Goal: Transaction & Acquisition: Obtain resource

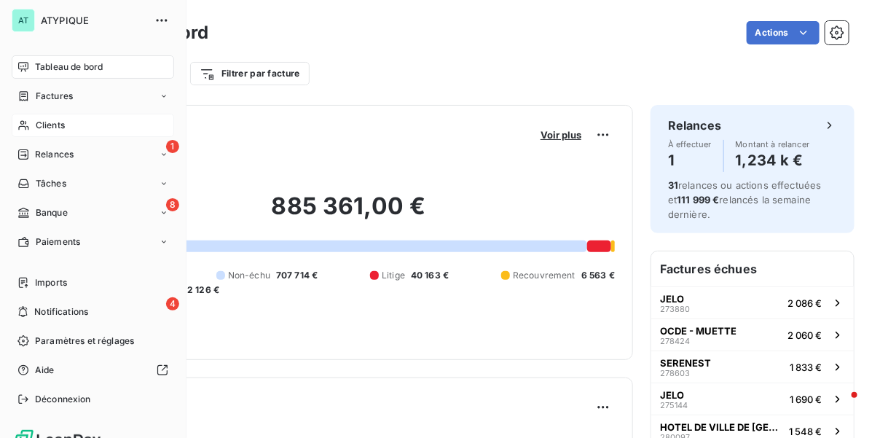
click at [26, 128] on icon at bounding box center [23, 126] width 12 height 12
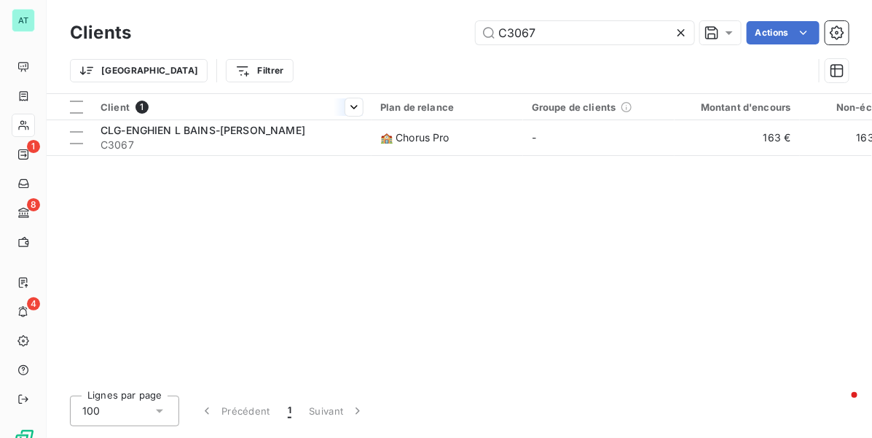
type input "C3067"
click at [251, 120] on div at bounding box center [232, 120] width 280 height 1
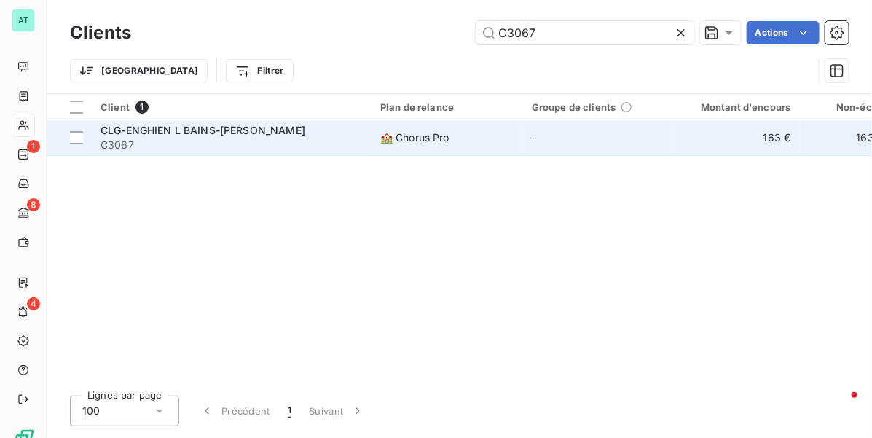
click at [246, 125] on span "CLG-ENGHIEN L BAINS-[PERSON_NAME]" at bounding box center [203, 130] width 205 height 12
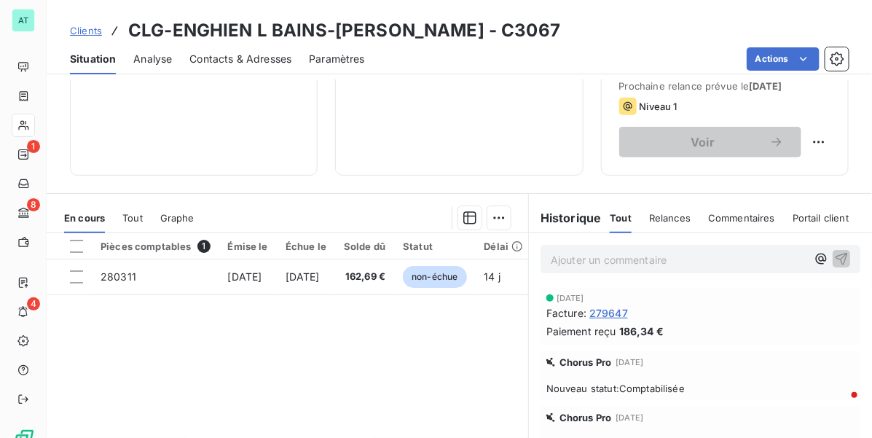
scroll to position [273, 0]
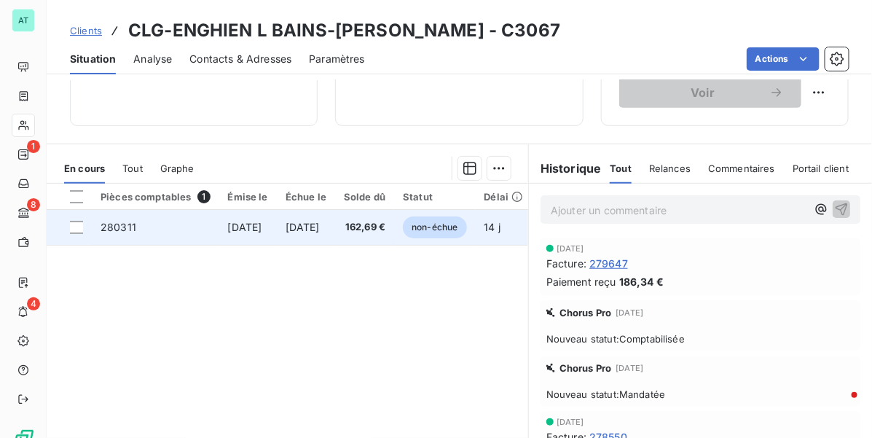
click at [157, 227] on td "280311" at bounding box center [156, 227] width 128 height 35
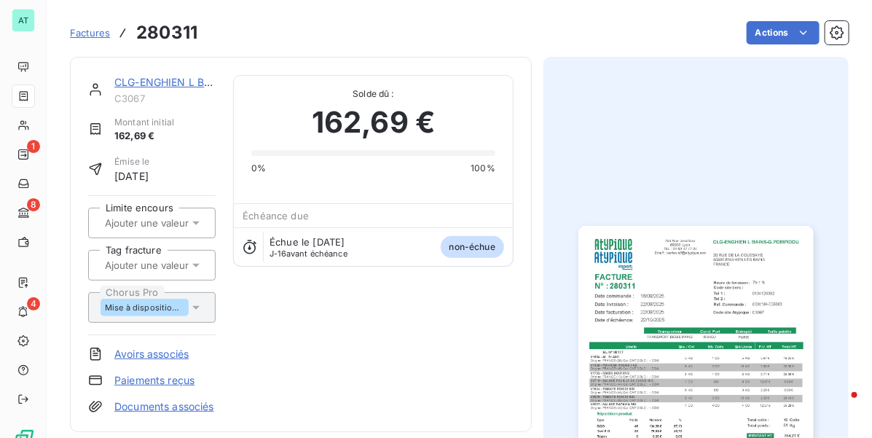
click at [650, 267] on img "button" at bounding box center [696, 392] width 235 height 332
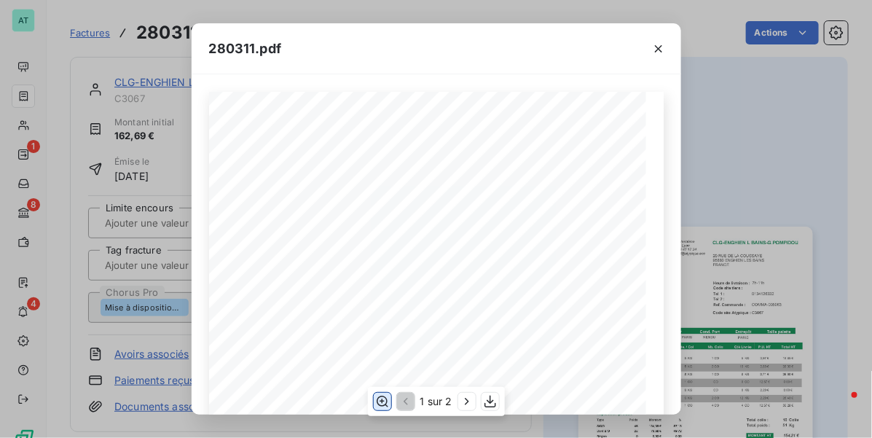
click at [383, 405] on icon "button" at bounding box center [382, 401] width 15 height 15
click at [316, 421] on div "280311.pdf CLG-[GEOGRAPHIC_DATA]-[PERSON_NAME] [STREET_ADDRESS] FACTURE 280311 …" at bounding box center [436, 219] width 872 height 438
drag, startPoint x: 493, startPoint y: 399, endPoint x: 486, endPoint y: 392, distance: 10.3
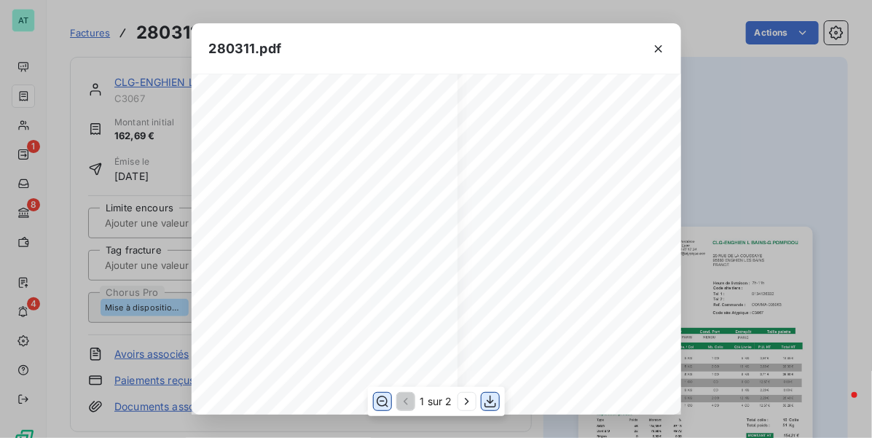
click at [493, 401] on icon "button" at bounding box center [490, 401] width 15 height 15
click at [665, 45] on button "button" at bounding box center [658, 48] width 23 height 23
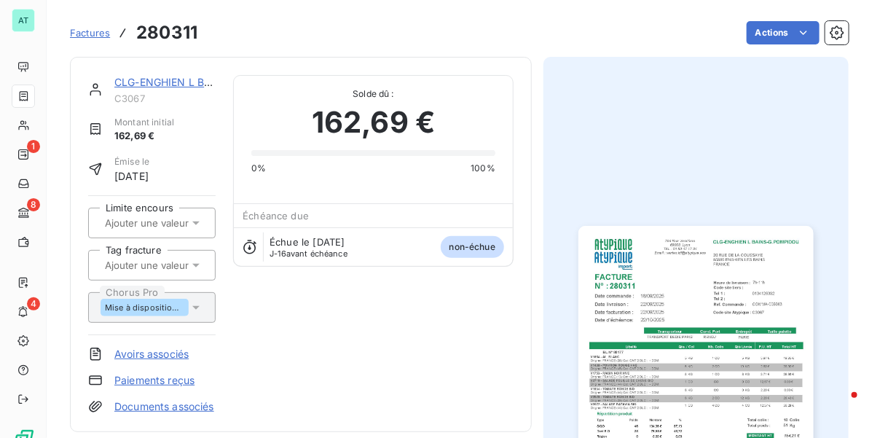
click at [143, 81] on link "CLG-ENGHIEN L BAINS-[PERSON_NAME]" at bounding box center [216, 82] width 205 height 12
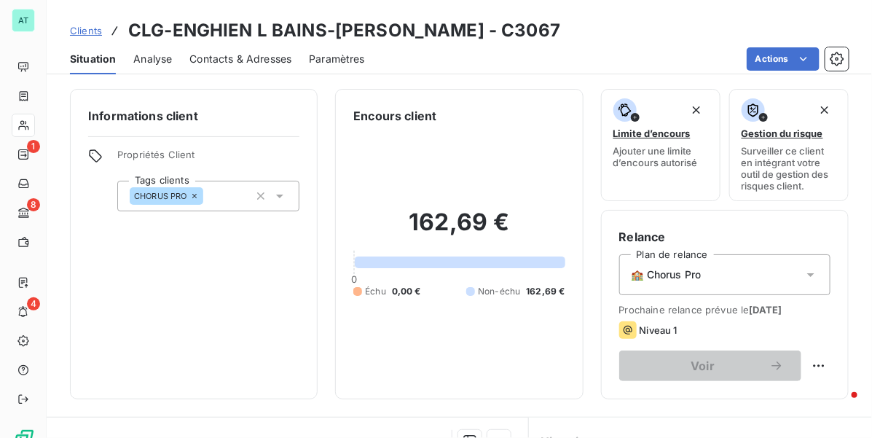
click at [264, 68] on div "Contacts & Adresses" at bounding box center [241, 59] width 102 height 31
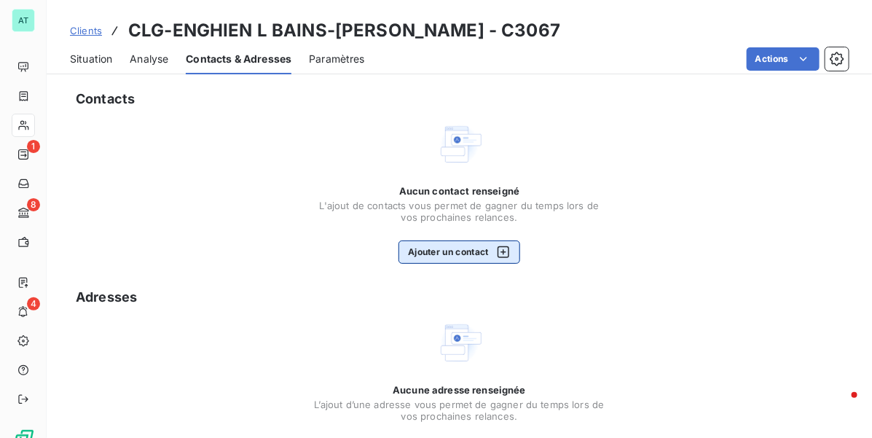
click at [465, 251] on button "Ajouter un contact" at bounding box center [460, 252] width 122 height 23
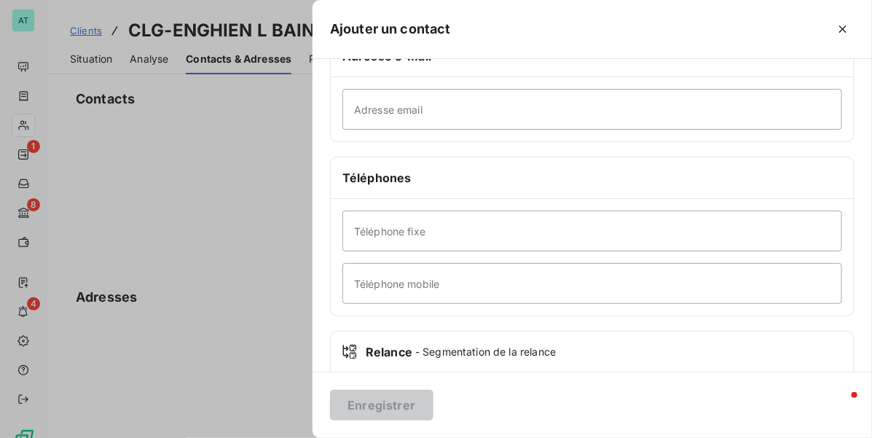
scroll to position [273, 0]
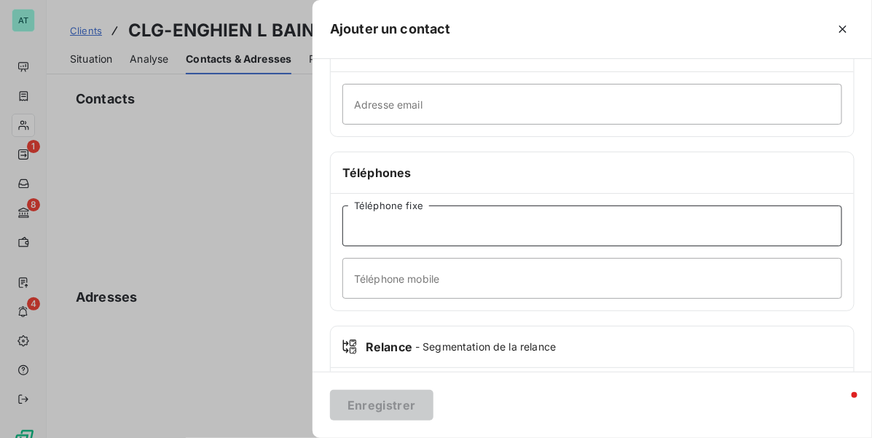
click at [434, 231] on input "Téléphone fixe" at bounding box center [593, 226] width 500 height 41
paste input "01 34 12 63 32"
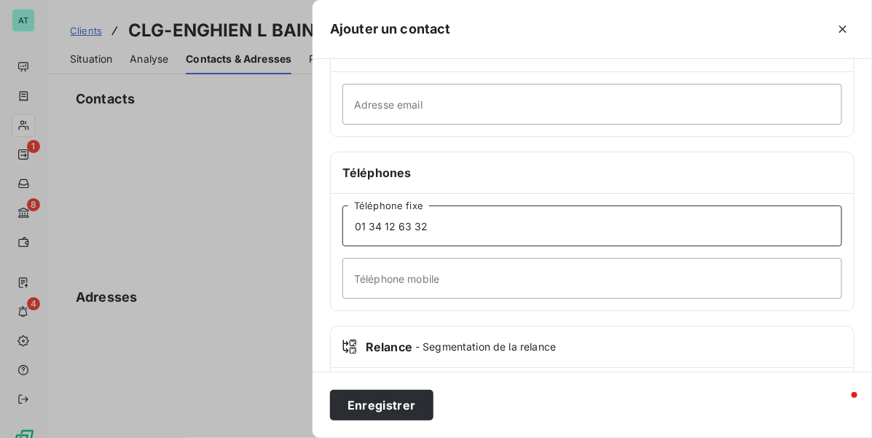
type input "01 34 12 63 32"
click at [406, 63] on div "Adresse e-mail" at bounding box center [592, 52] width 523 height 42
click at [373, 417] on button "Enregistrer" at bounding box center [382, 405] width 104 height 31
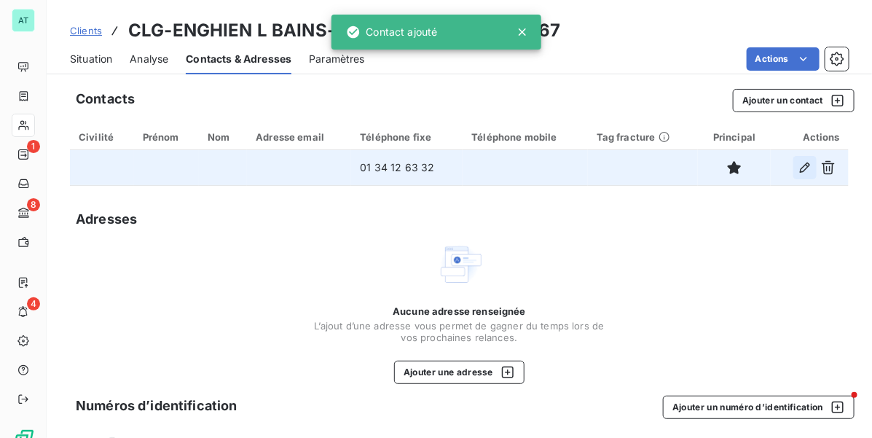
click at [800, 165] on icon "button" at bounding box center [805, 168] width 10 height 10
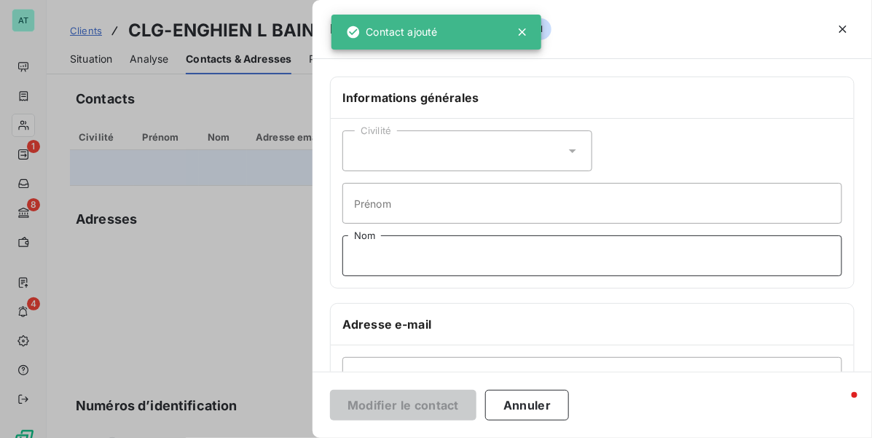
click at [402, 268] on input "Nom" at bounding box center [593, 255] width 500 height 41
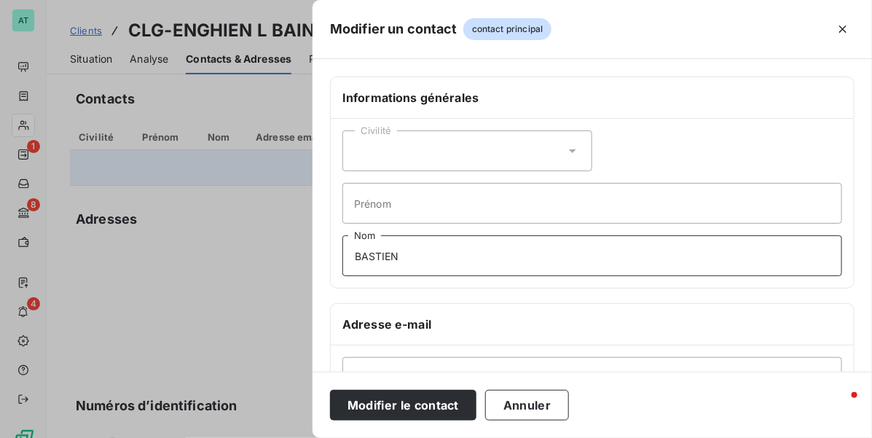
type input "BASTIEN"
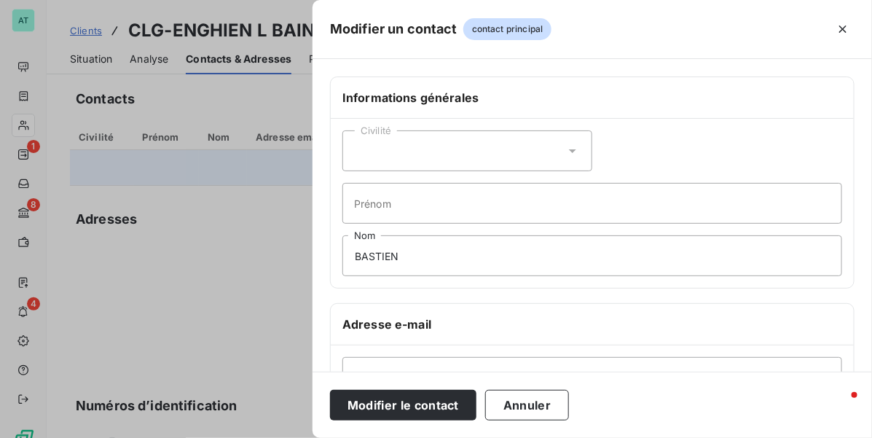
drag, startPoint x: 496, startPoint y: 155, endPoint x: 503, endPoint y: 157, distance: 7.6
click at [494, 155] on div "Civilité" at bounding box center [468, 150] width 250 height 41
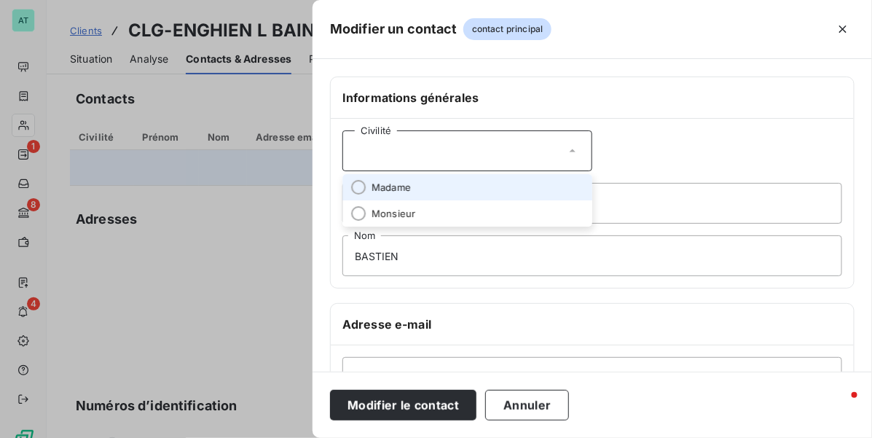
click at [465, 195] on li "Madame" at bounding box center [468, 187] width 250 height 26
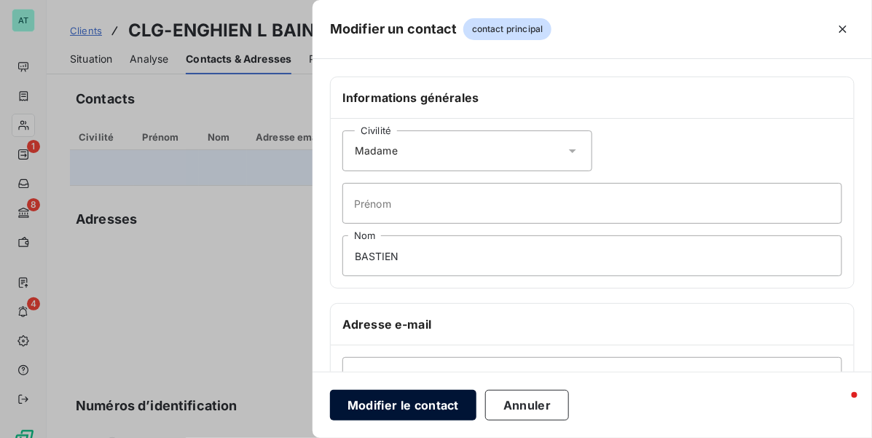
click at [424, 405] on button "Modifier le contact" at bounding box center [403, 405] width 147 height 31
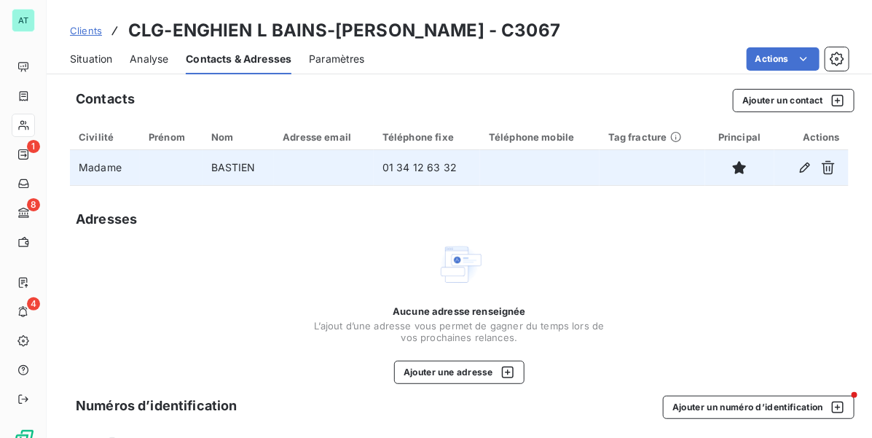
click at [618, 270] on div "Aucune adresse renseignée L’ajout d’une adresse vous permet de gagner du temps …" at bounding box center [459, 312] width 779 height 143
click at [102, 55] on span "Situation" at bounding box center [91, 59] width 42 height 15
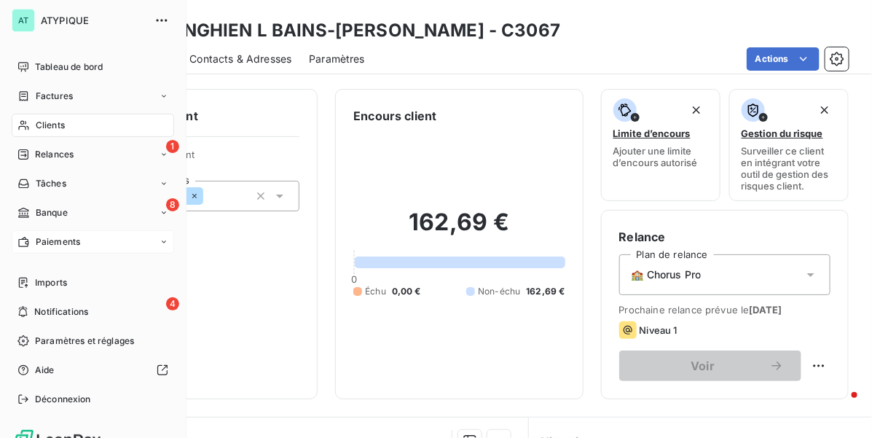
click at [69, 245] on span "Paiements" at bounding box center [58, 241] width 44 height 13
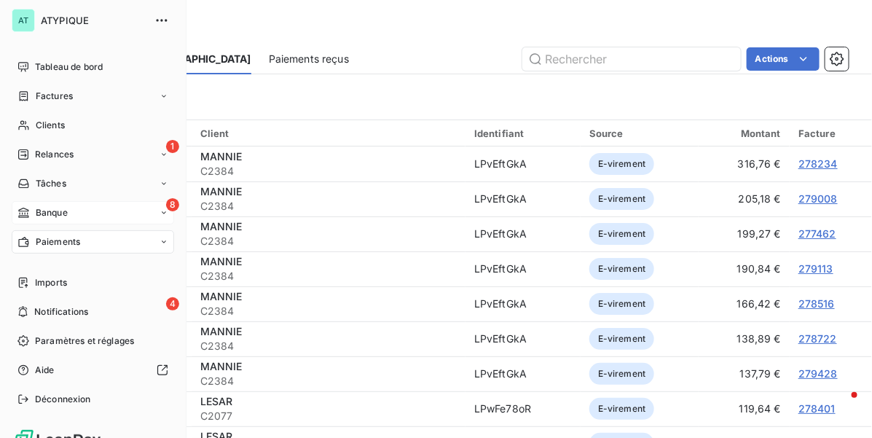
click at [71, 208] on div "8 Banque" at bounding box center [93, 212] width 163 height 23
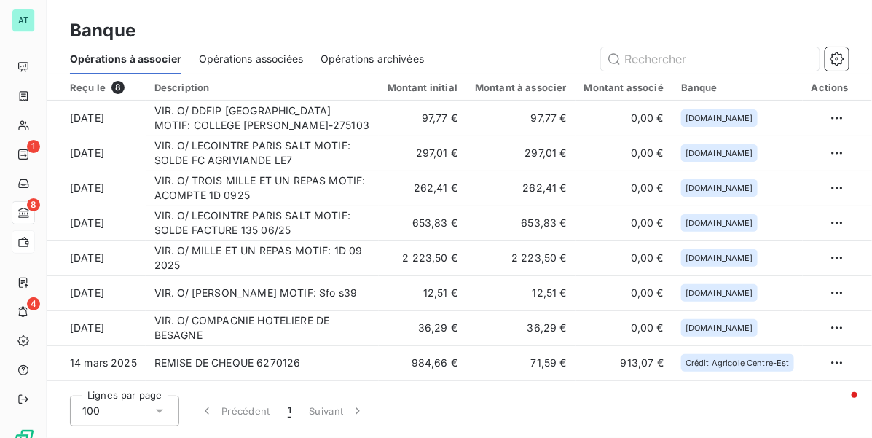
click at [241, 50] on div "Opérations associées" at bounding box center [251, 59] width 104 height 31
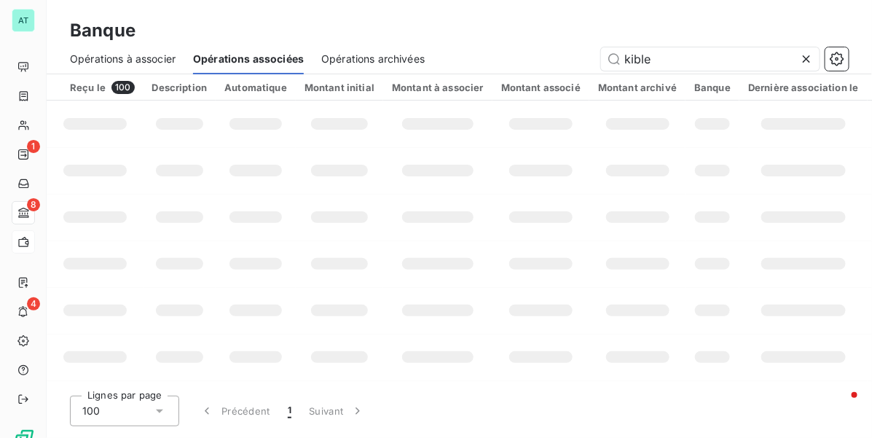
type input "kibler"
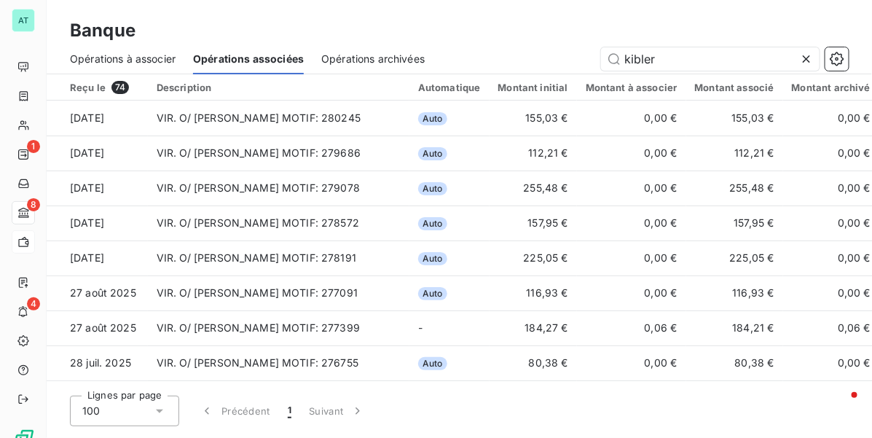
click at [157, 58] on span "Opérations à associer" at bounding box center [123, 59] width 106 height 15
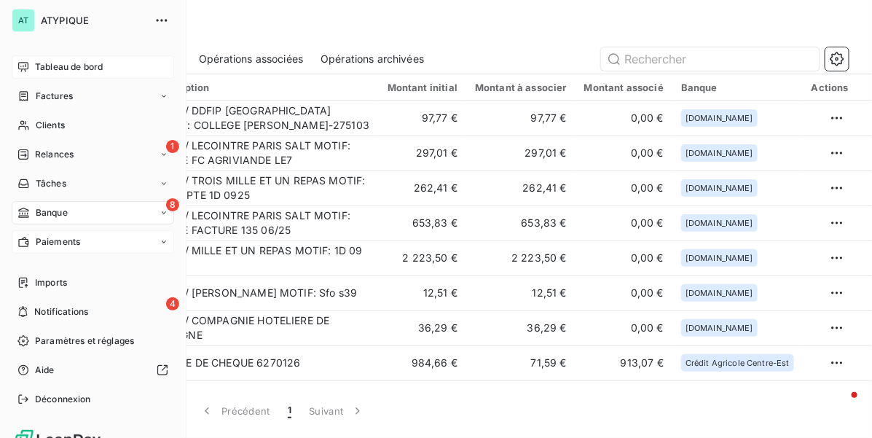
drag, startPoint x: 22, startPoint y: 71, endPoint x: 37, endPoint y: 77, distance: 16.7
click at [22, 71] on icon at bounding box center [23, 66] width 10 height 9
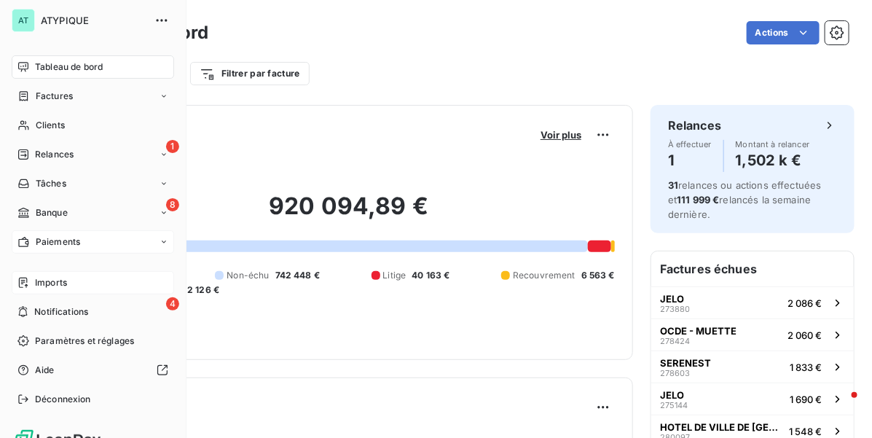
click at [55, 281] on span "Imports" at bounding box center [51, 282] width 32 height 13
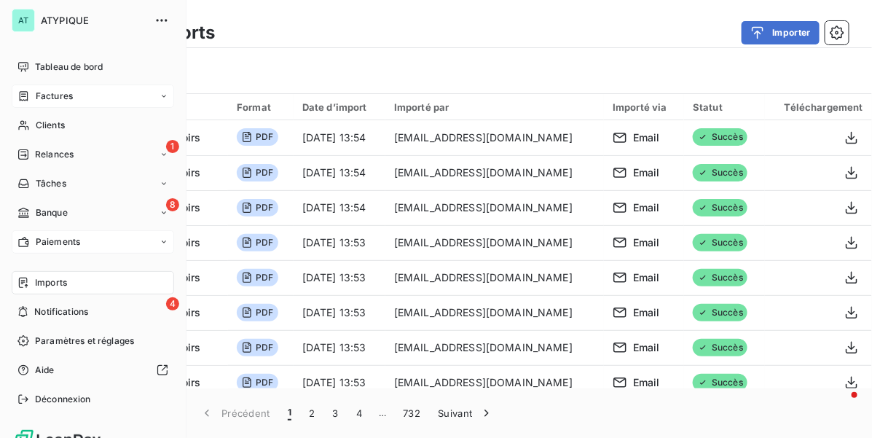
click at [59, 95] on span "Factures" at bounding box center [54, 96] width 37 height 13
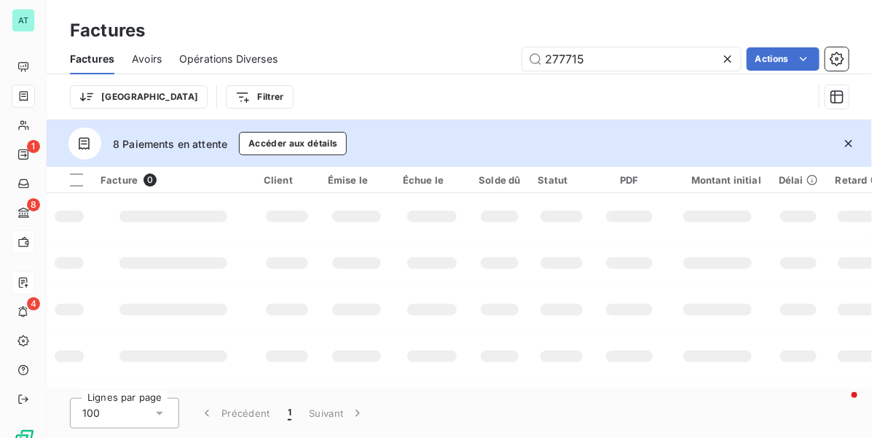
click at [851, 140] on icon "button" at bounding box center [849, 143] width 15 height 15
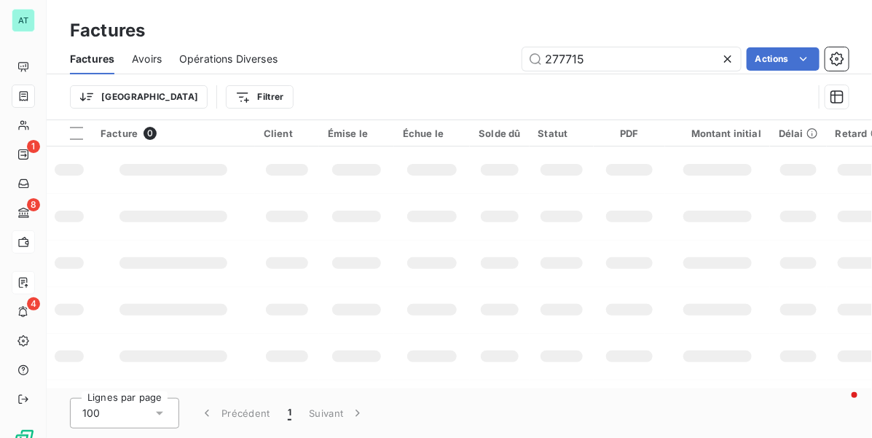
click at [726, 56] on icon at bounding box center [728, 58] width 7 height 7
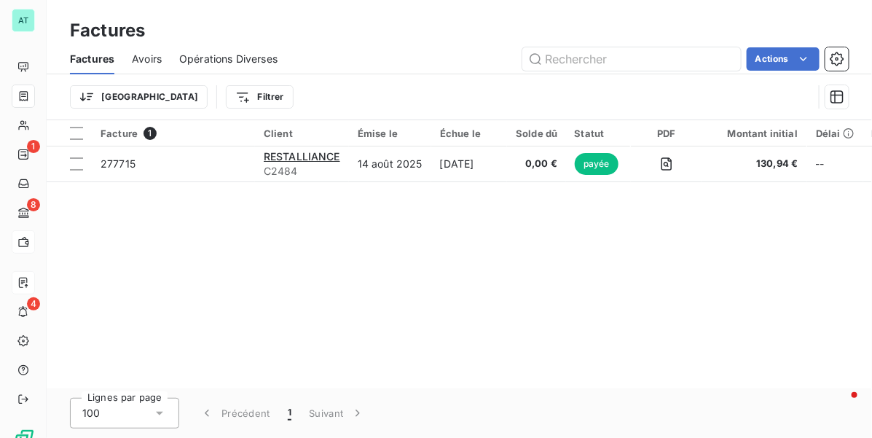
click at [741, 30] on div "Factures" at bounding box center [460, 30] width 826 height 26
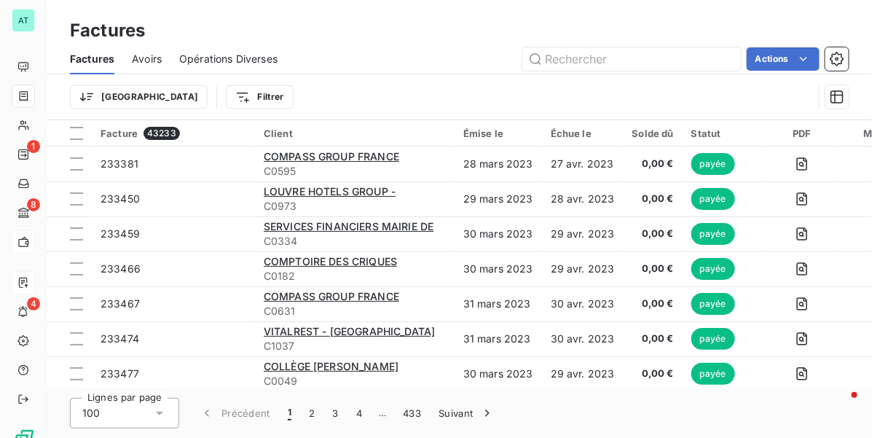
click at [778, 57] on html "AT 1 8 4 Factures Factures Avoirs Opérations Diverses Actions Trier Filtrer Fac…" at bounding box center [436, 219] width 872 height 438
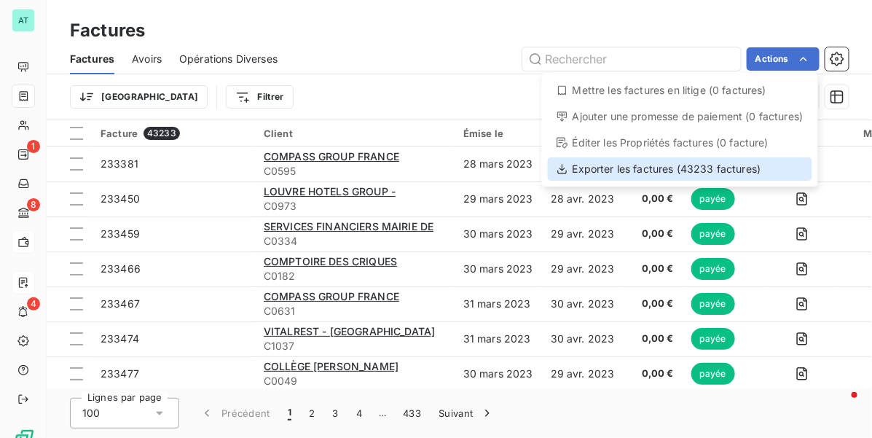
click at [707, 169] on div "Exporter les factures (43233 factures)" at bounding box center [680, 168] width 265 height 23
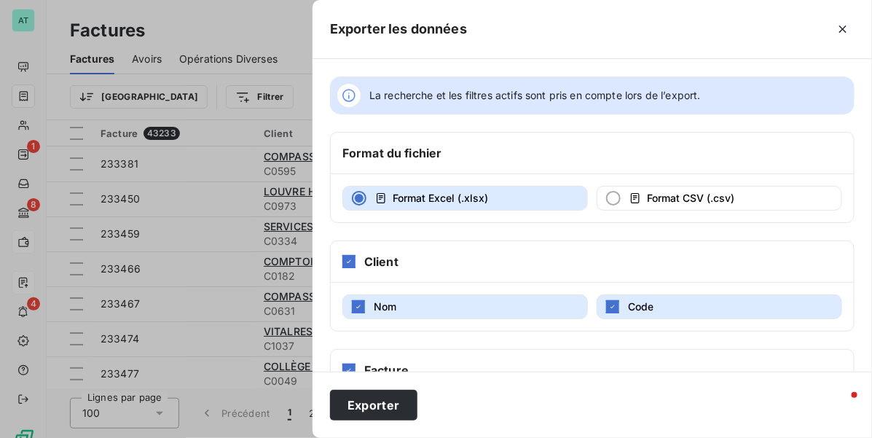
drag, startPoint x: 687, startPoint y: 190, endPoint x: 672, endPoint y: 169, distance: 25.1
click at [686, 190] on button "Format CSV (.csv)" at bounding box center [720, 198] width 246 height 25
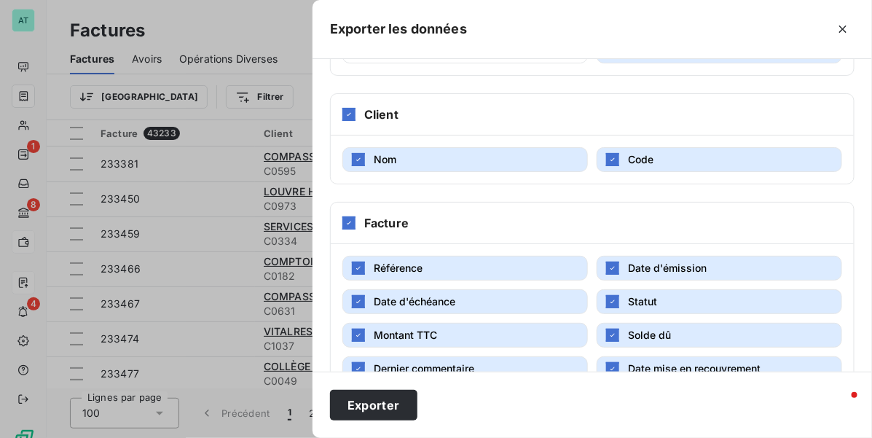
scroll to position [364, 0]
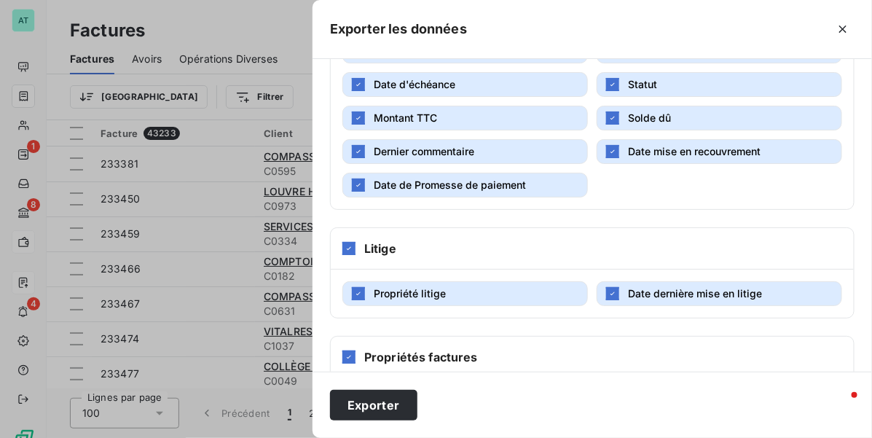
click at [442, 184] on span "Date de Promesse de paiement" at bounding box center [450, 185] width 152 height 12
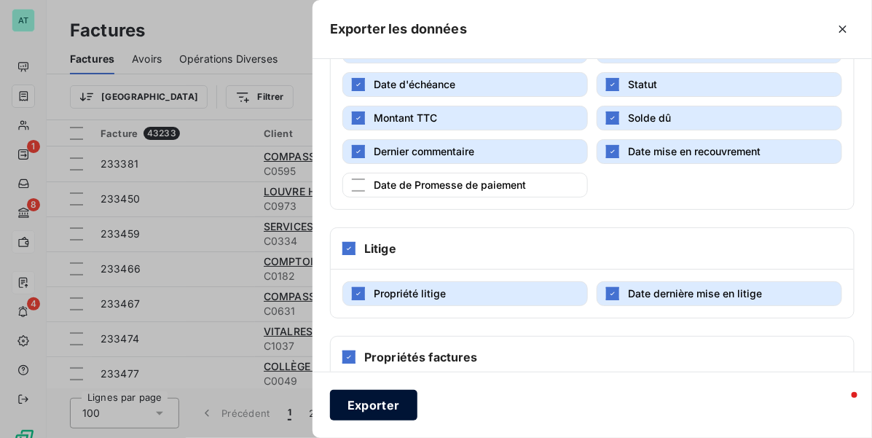
click at [384, 405] on button "Exporter" at bounding box center [373, 405] width 87 height 31
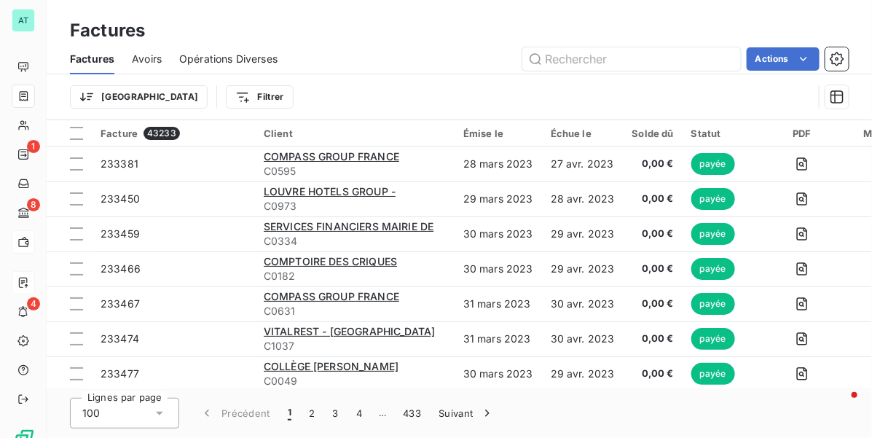
drag, startPoint x: 155, startPoint y: 57, endPoint x: 234, endPoint y: 67, distance: 79.4
click at [152, 56] on span "Avoirs" at bounding box center [147, 59] width 30 height 15
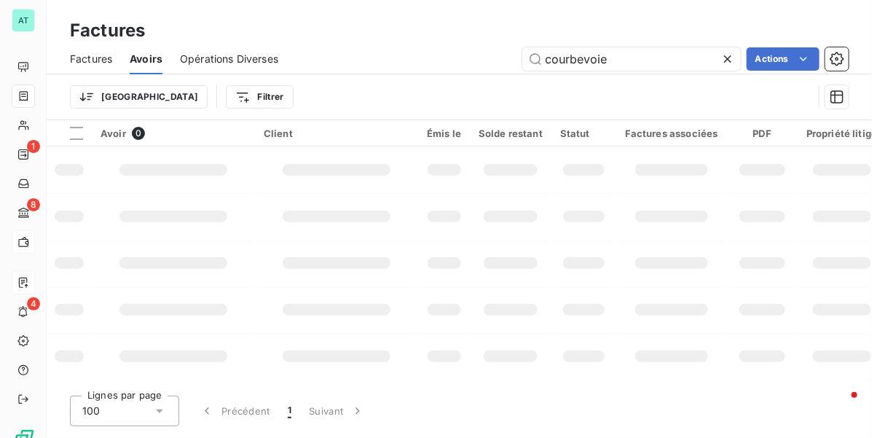
click at [727, 55] on icon at bounding box center [728, 59] width 15 height 15
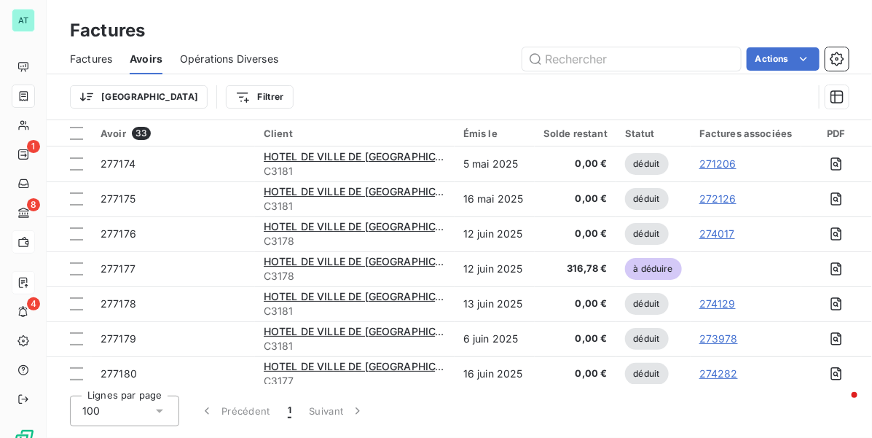
click at [756, 27] on div "Factures" at bounding box center [460, 30] width 826 height 26
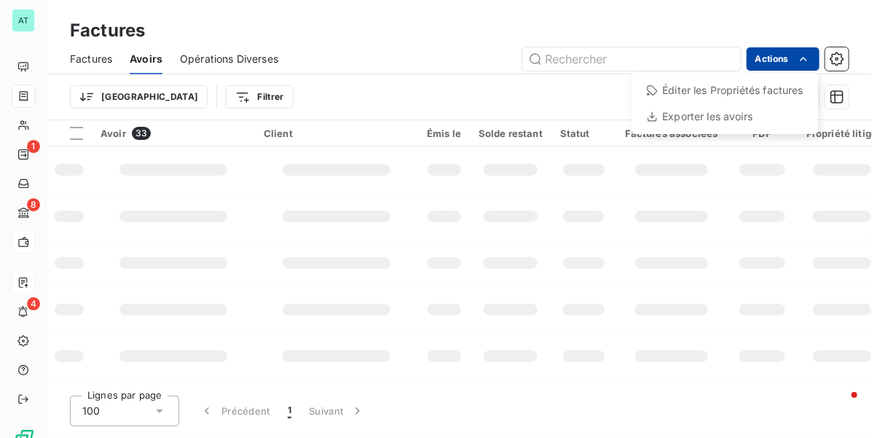
click at [763, 58] on html "AT 1 8 4 Factures Factures Avoirs Opérations Diverses Actions Éditer les Propri…" at bounding box center [436, 219] width 872 height 438
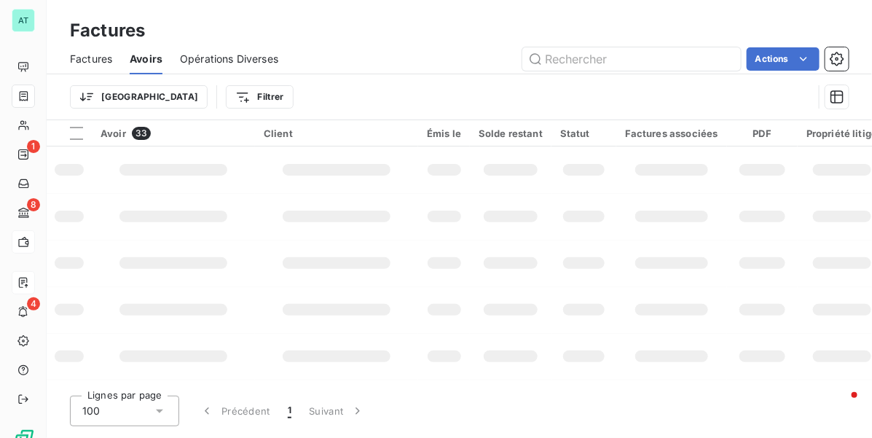
click at [738, 31] on html "AT 1 8 4 Factures Factures Avoirs Opérations Diverses Actions Trier Filtrer Avo…" at bounding box center [436, 219] width 872 height 438
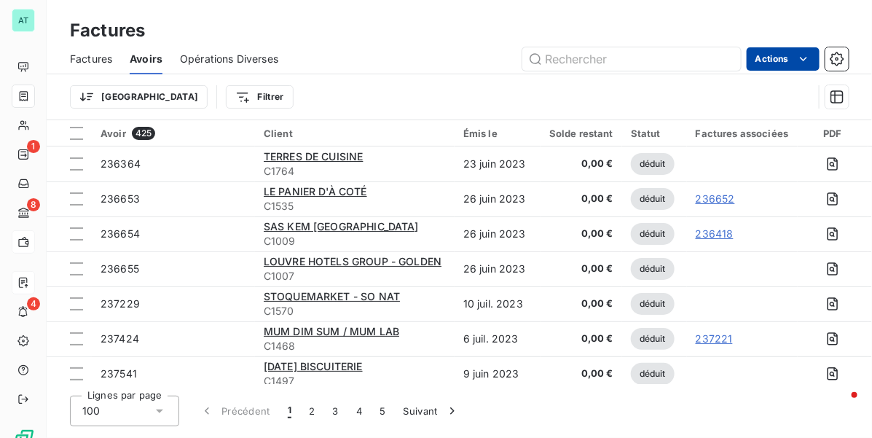
click at [755, 55] on html "AT 1 8 4 Factures Factures Avoirs Opérations Diverses Actions Trier Filtrer Avo…" at bounding box center [436, 219] width 872 height 438
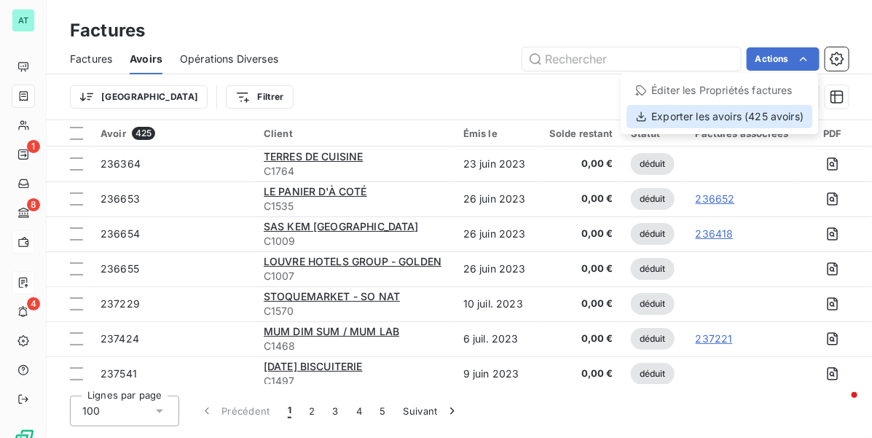
click at [727, 122] on div "Exporter les avoirs (425 avoirs)" at bounding box center [721, 116] width 186 height 23
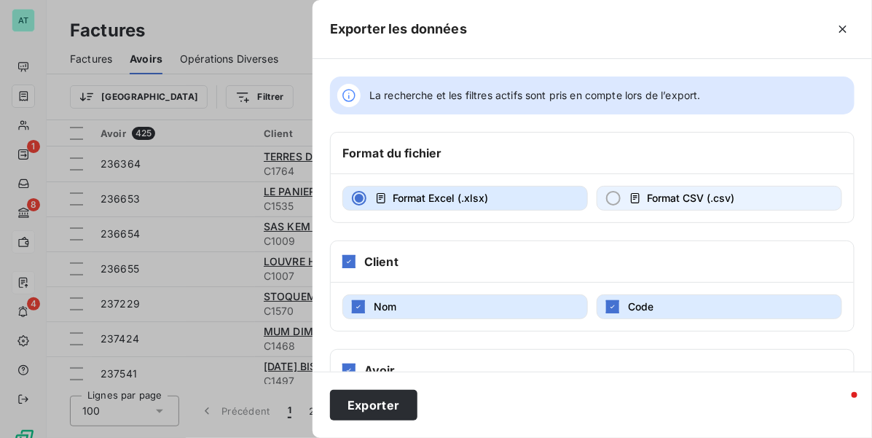
click at [654, 197] on span "Format CSV (.csv)" at bounding box center [690, 198] width 87 height 12
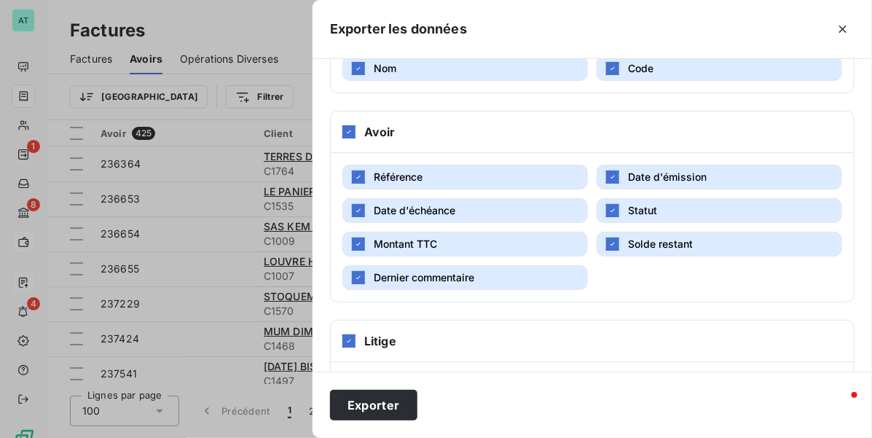
scroll to position [443, 0]
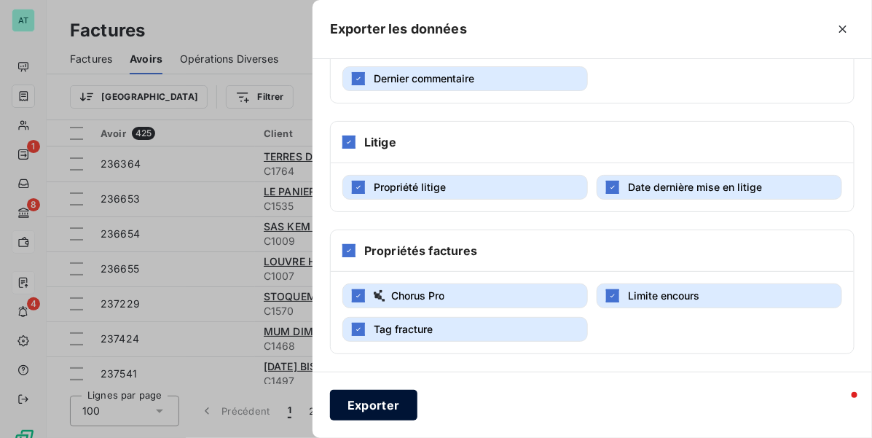
click at [387, 399] on button "Exporter" at bounding box center [373, 405] width 87 height 31
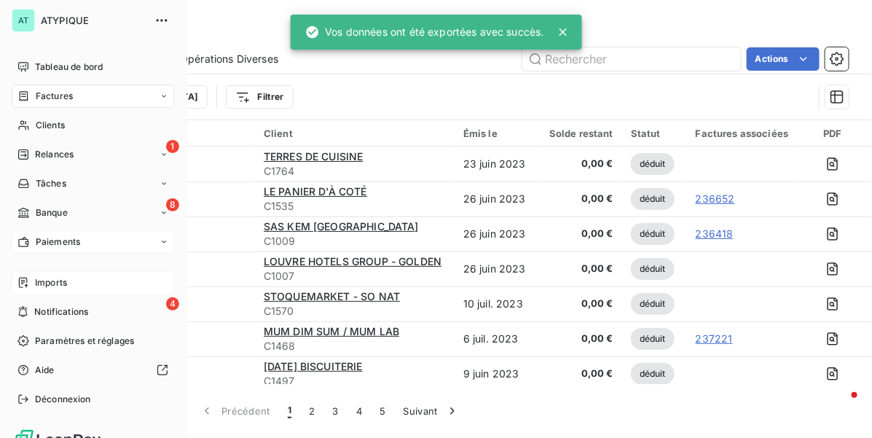
click at [66, 244] on span "Paiements" at bounding box center [58, 241] width 44 height 13
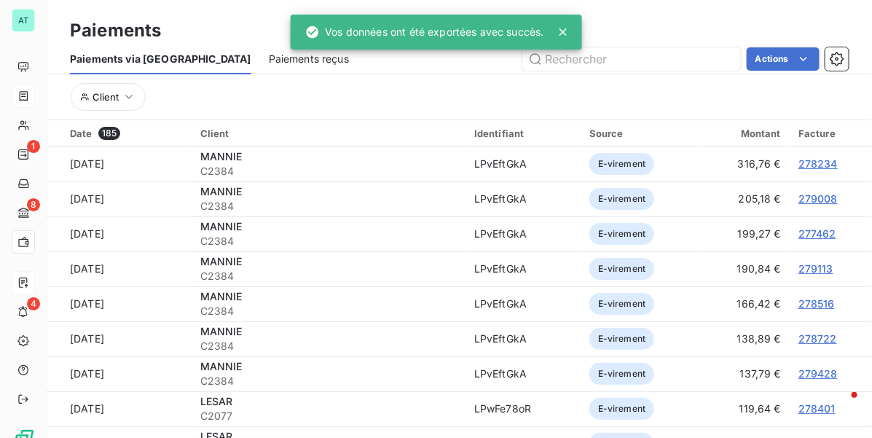
click at [269, 63] on span "Paiements reçus" at bounding box center [309, 59] width 80 height 15
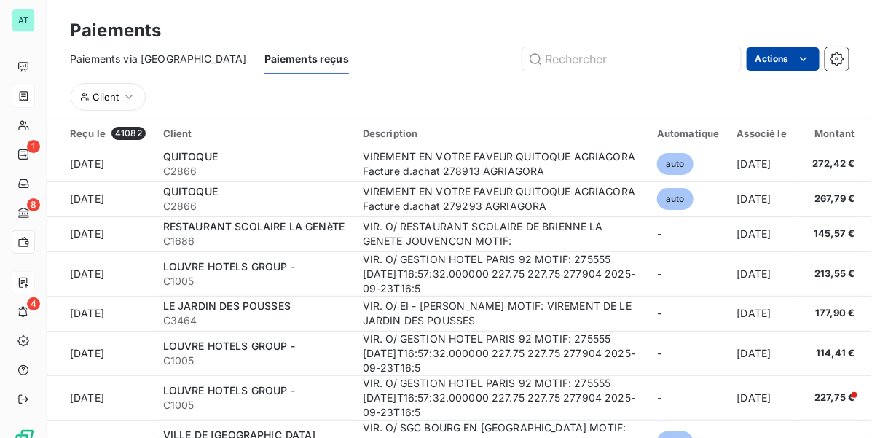
click at [791, 49] on html "AT 1 8 4 Paiements Paiements via le Portail Paiements reçus Actions Client Reçu…" at bounding box center [436, 219] width 872 height 438
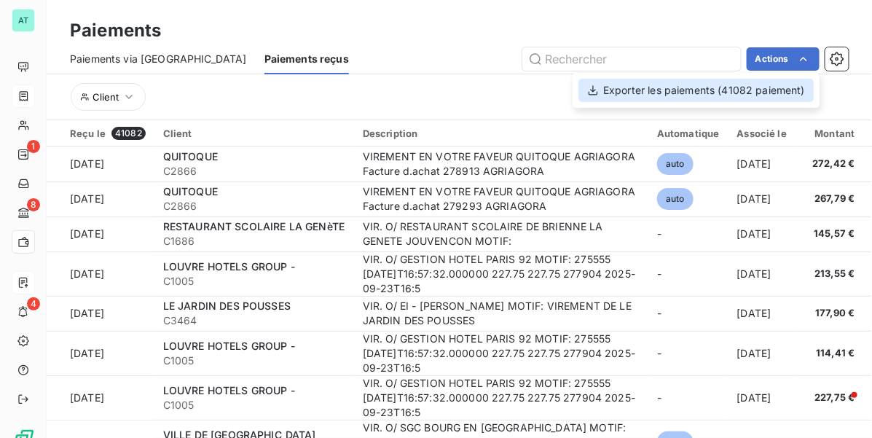
click at [773, 84] on div "Exporter les paiements (41082 paiement)" at bounding box center [696, 90] width 235 height 23
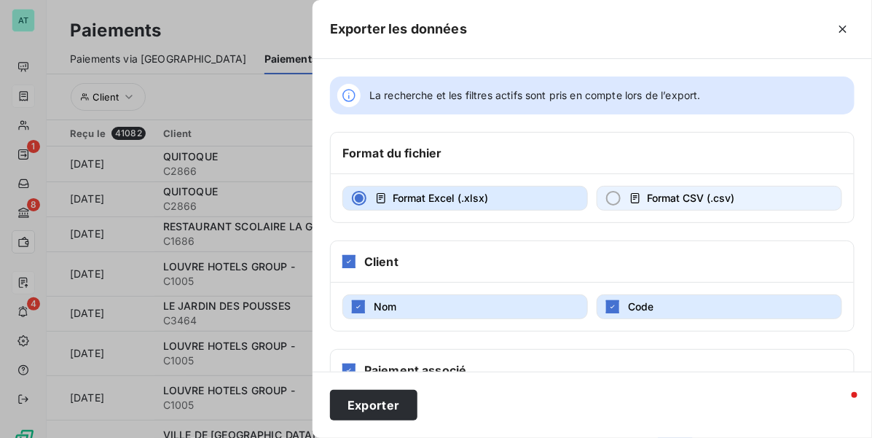
click at [676, 195] on span "Format CSV (.csv)" at bounding box center [690, 198] width 87 height 12
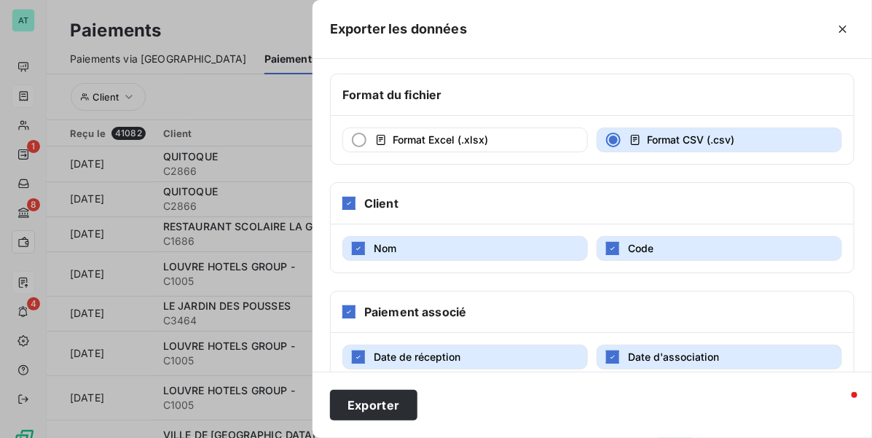
scroll to position [157, 0]
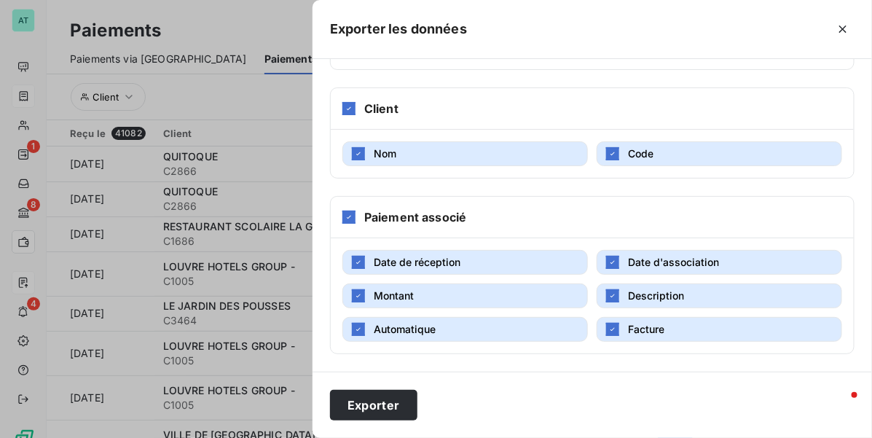
drag, startPoint x: 370, startPoint y: 408, endPoint x: 312, endPoint y: 337, distance: 91.6
click at [369, 409] on button "Exporter" at bounding box center [373, 405] width 87 height 31
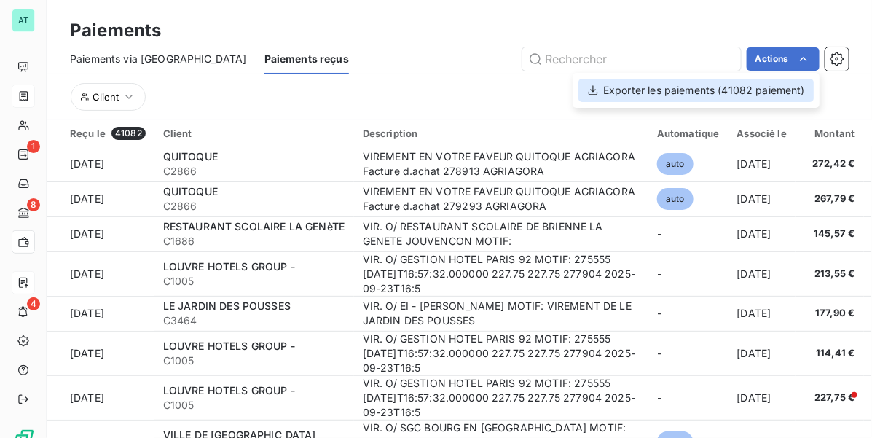
click at [745, 85] on div "Exporter les paiements (41082 paiement)" at bounding box center [696, 90] width 235 height 23
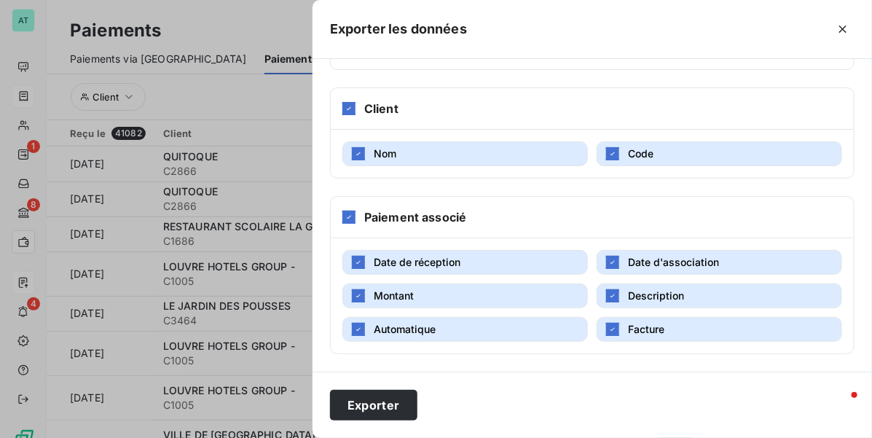
click at [839, 27] on icon "button" at bounding box center [843, 29] width 15 height 15
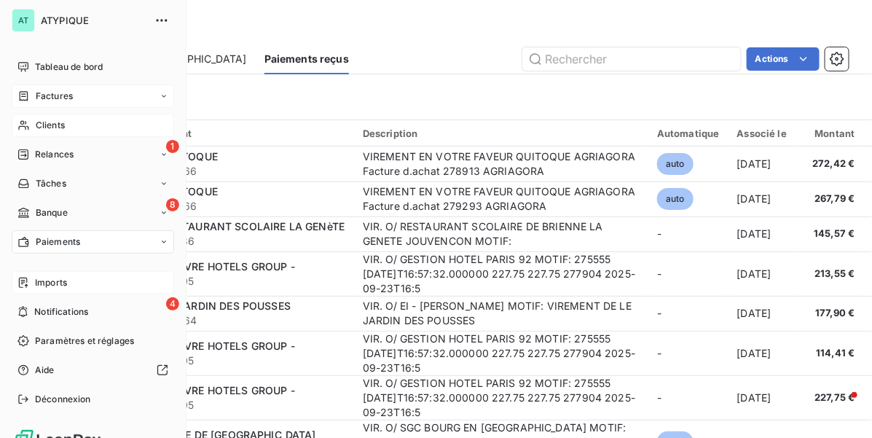
click at [66, 128] on div "Clients" at bounding box center [93, 125] width 163 height 23
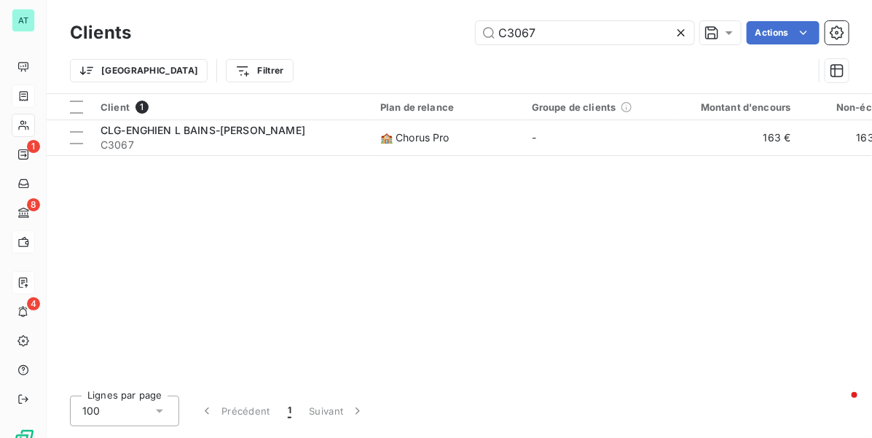
click at [691, 31] on div at bounding box center [684, 32] width 20 height 23
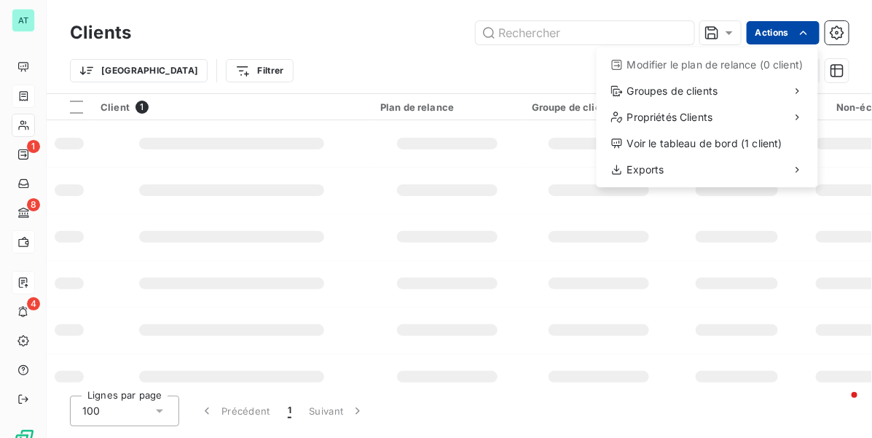
click at [784, 35] on html "AT 1 8 4 Clients Actions Modifier le plan de relance (0 client) Groupes de clie…" at bounding box center [436, 219] width 872 height 438
click at [483, 55] on html "AT 1 8 4 Clients Actions Modifier le plan de relance (0 client) Groupes de clie…" at bounding box center [436, 219] width 872 height 438
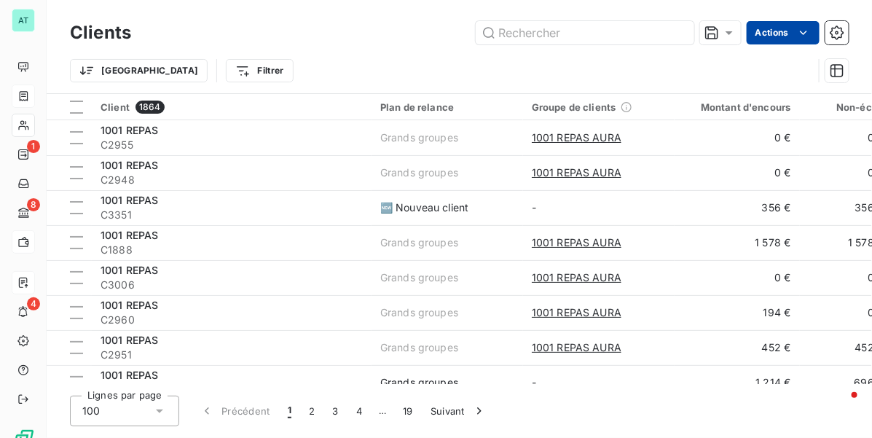
click at [780, 41] on html "AT 1 8 4 Clients Actions Trier Filtrer Client 1864 Plan de relance Groupe de cl…" at bounding box center [436, 219] width 872 height 438
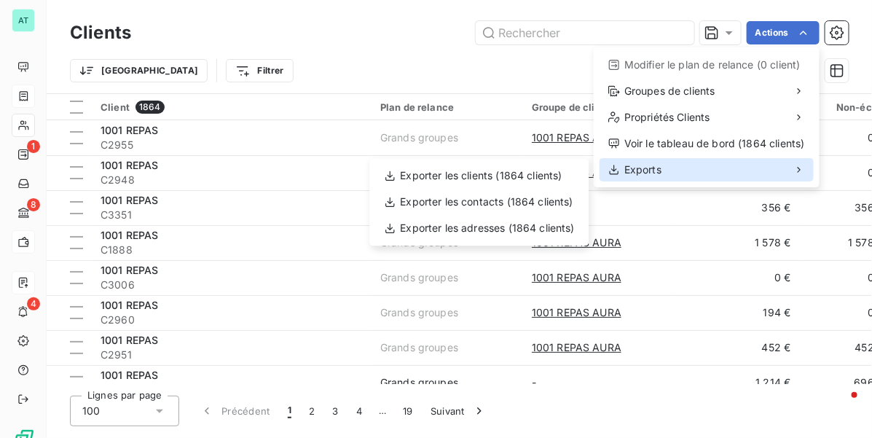
click at [671, 169] on div "Exports" at bounding box center [707, 169] width 214 height 23
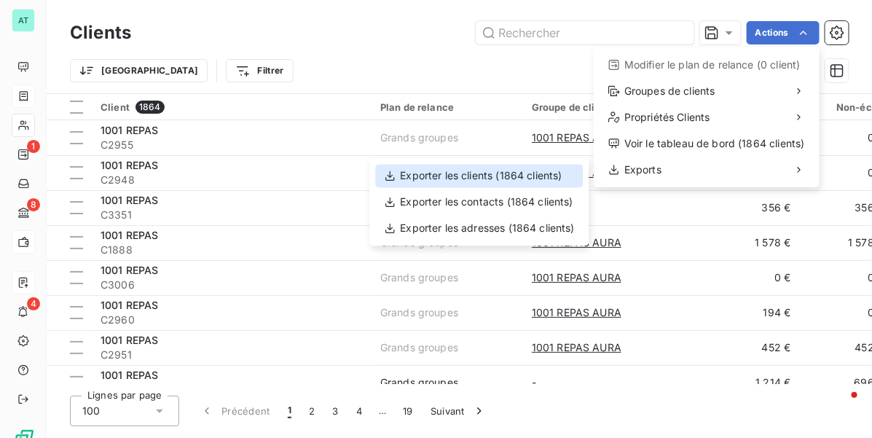
click at [572, 172] on div "Exporter les clients (1864 clients)" at bounding box center [480, 176] width 208 height 23
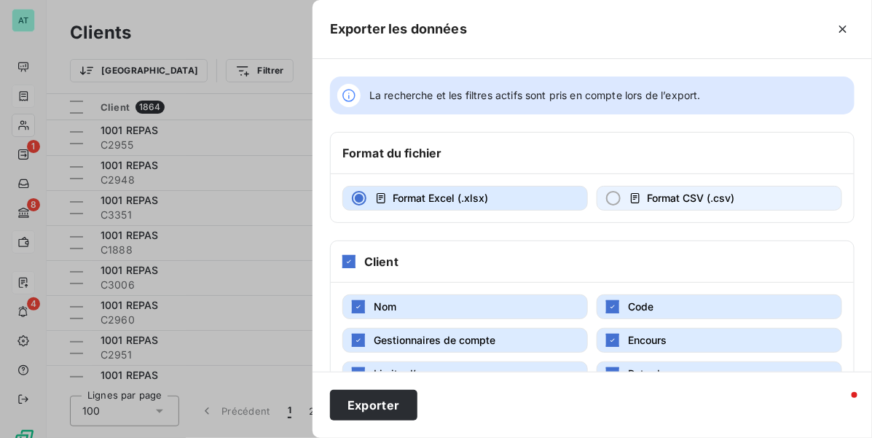
click at [684, 194] on span "Format CSV (.csv)" at bounding box center [690, 198] width 87 height 12
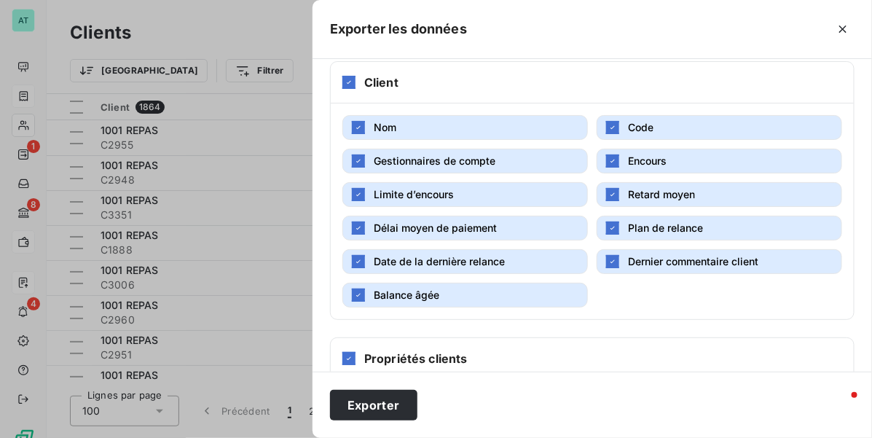
scroll to position [257, 0]
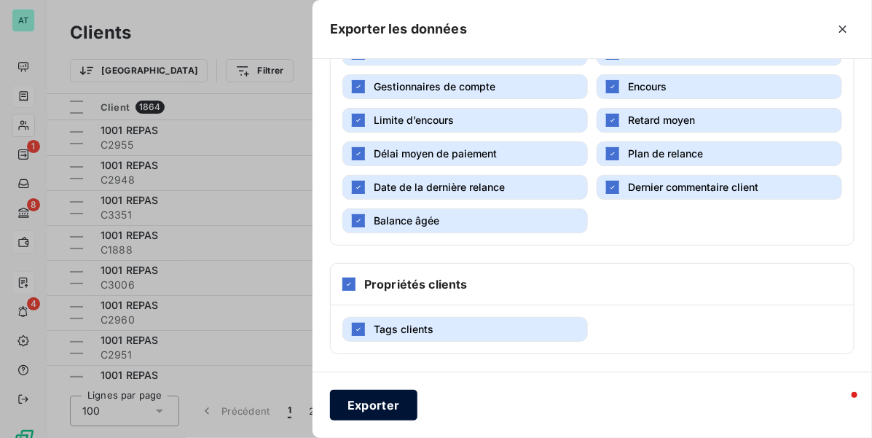
click at [361, 396] on button "Exporter" at bounding box center [373, 405] width 87 height 31
